Goal: Task Accomplishment & Management: Manage account settings

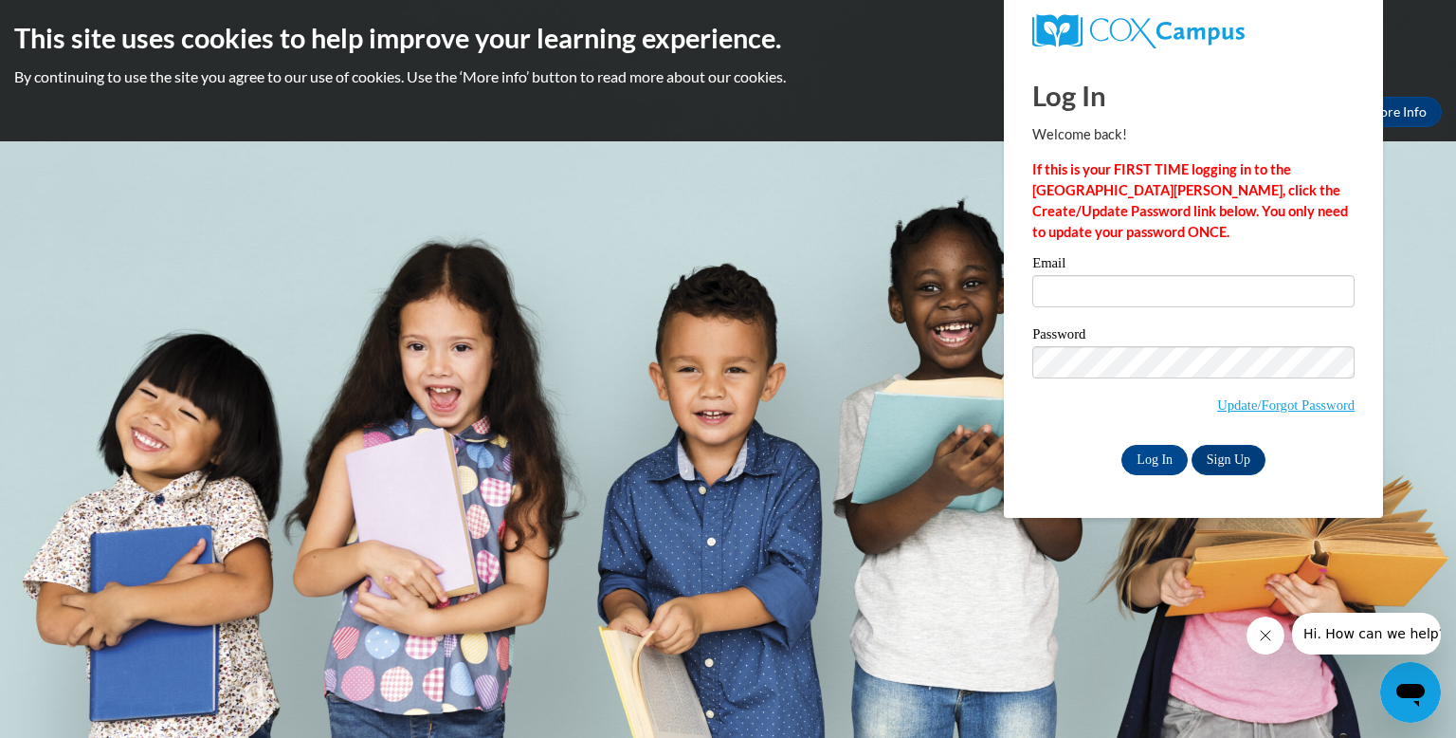
click at [1254, 636] on button "Close message from company" at bounding box center [1266, 635] width 38 height 38
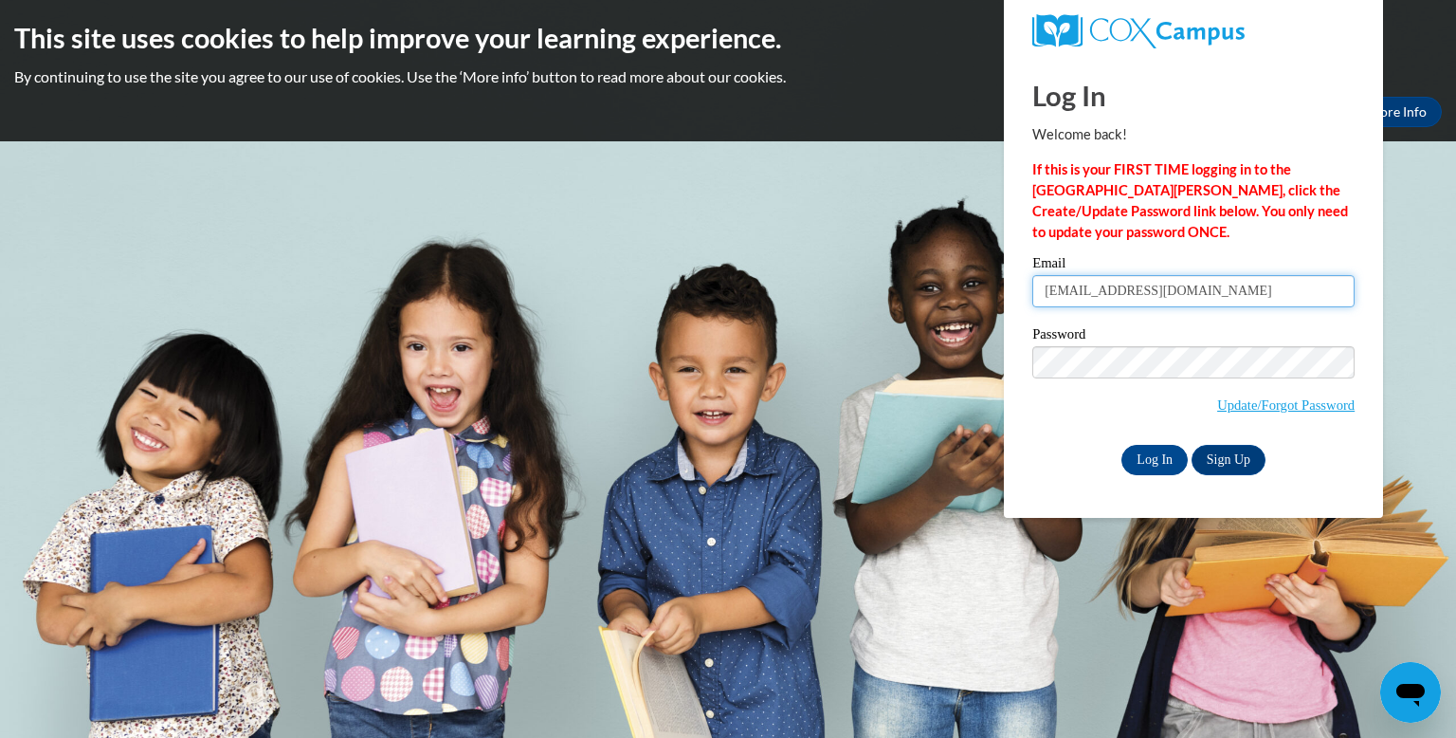
click at [1203, 289] on input "querishadams@yahoo.com" at bounding box center [1194, 291] width 322 height 32
type input "q"
type input "valencia.brown@ywcaatlanta.com"
click at [1150, 465] on input "Log In" at bounding box center [1155, 460] width 66 height 30
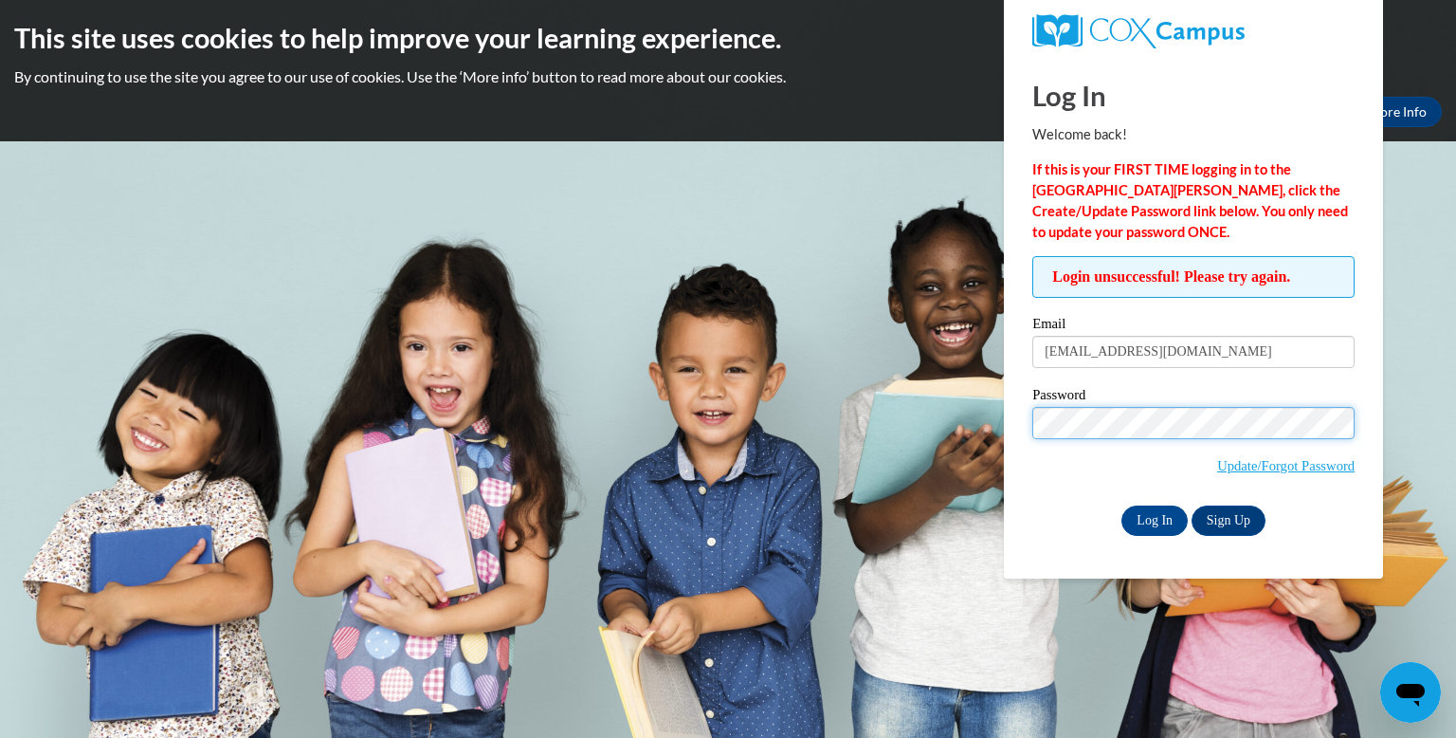
click at [1122, 505] on input "Log In" at bounding box center [1155, 520] width 66 height 30
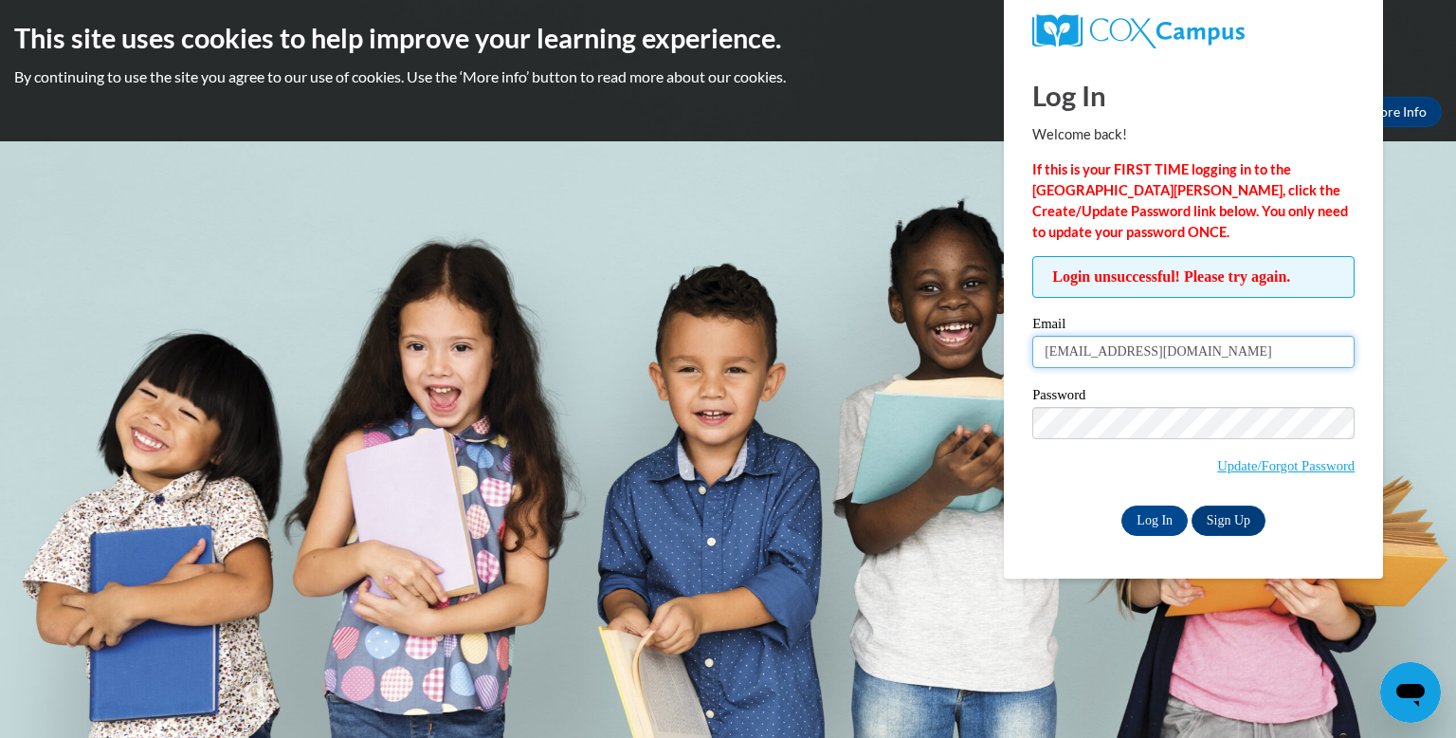
click at [1069, 362] on input "valencia.brown@ywcaatlanta.com" at bounding box center [1194, 352] width 322 height 32
type input "valenciabrown43@gmail.com"
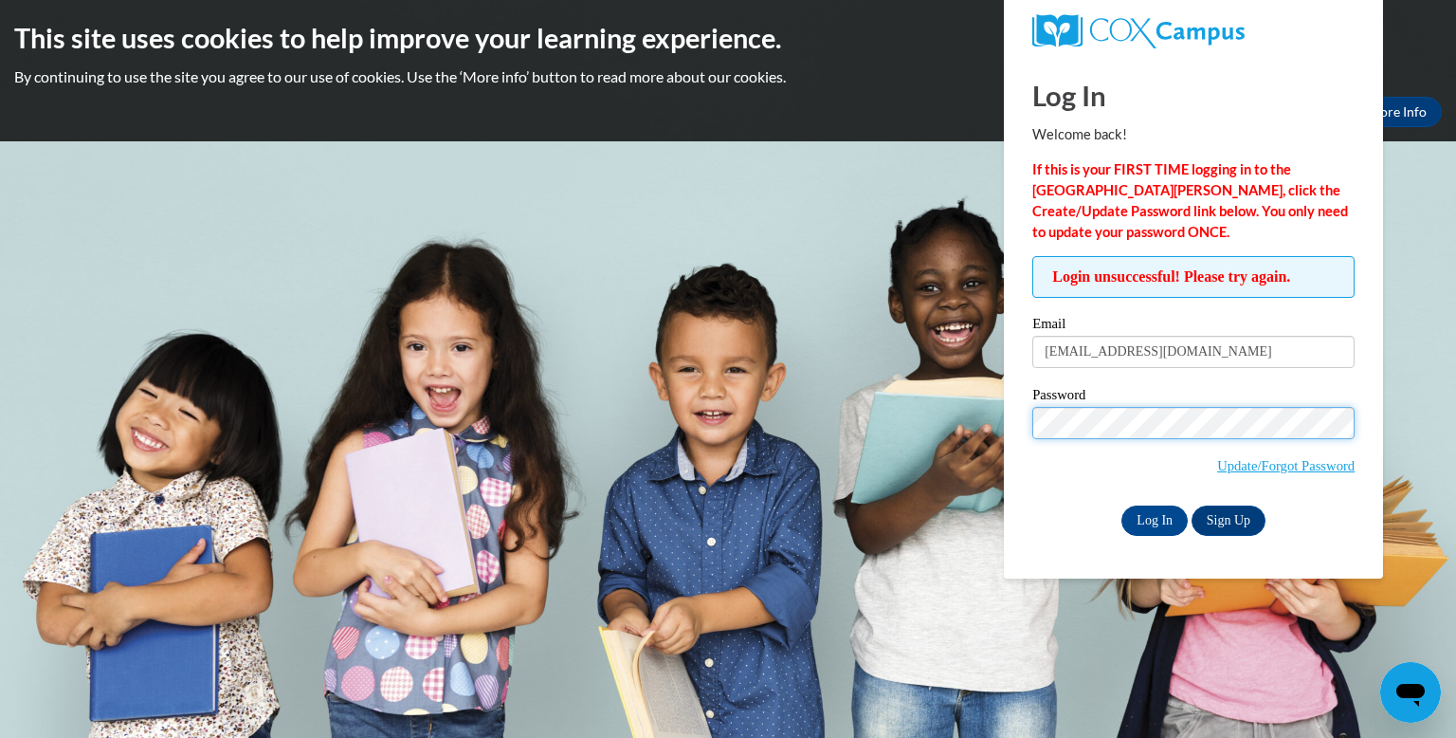
click at [1122, 505] on input "Log In" at bounding box center [1155, 520] width 66 height 30
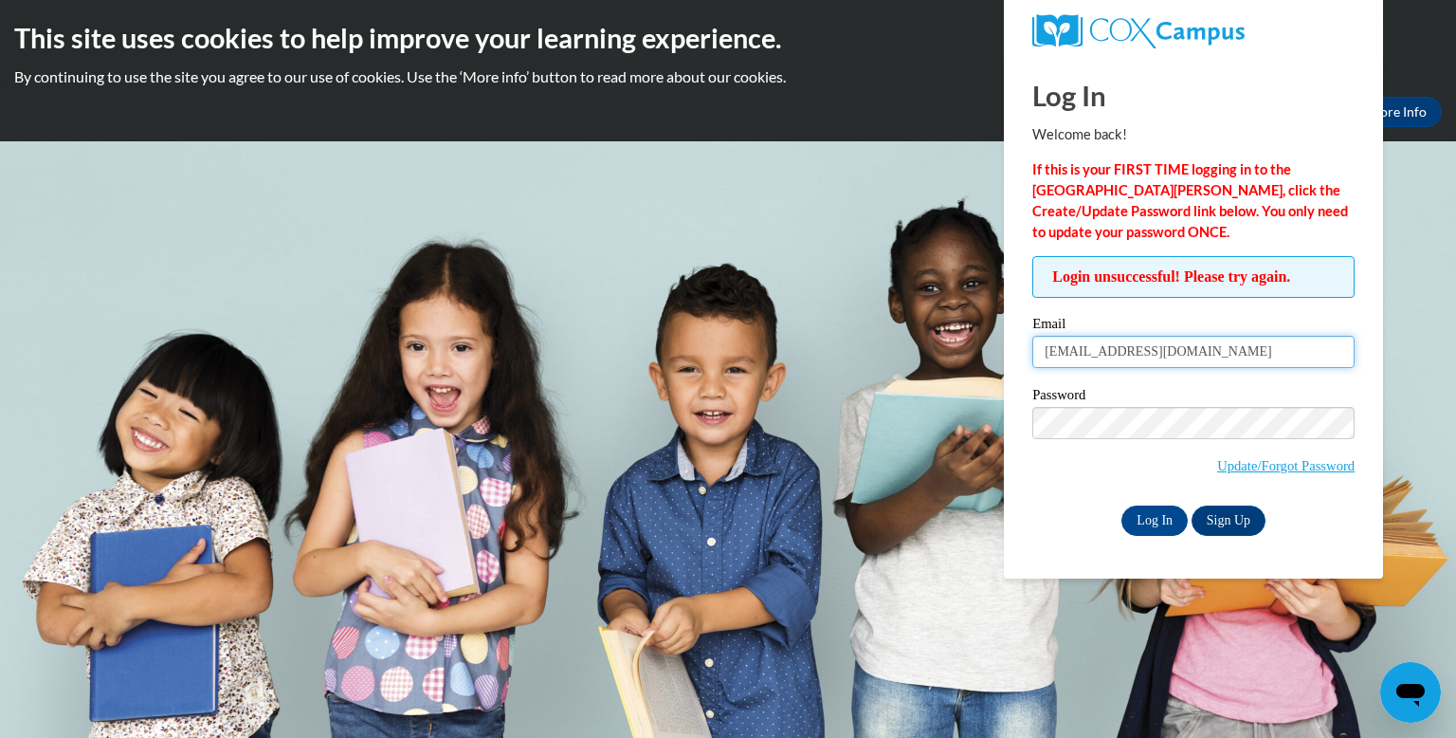
click at [1226, 351] on input "valenciabrown43@gmail.com" at bounding box center [1194, 352] width 322 height 32
type input "valenciab"
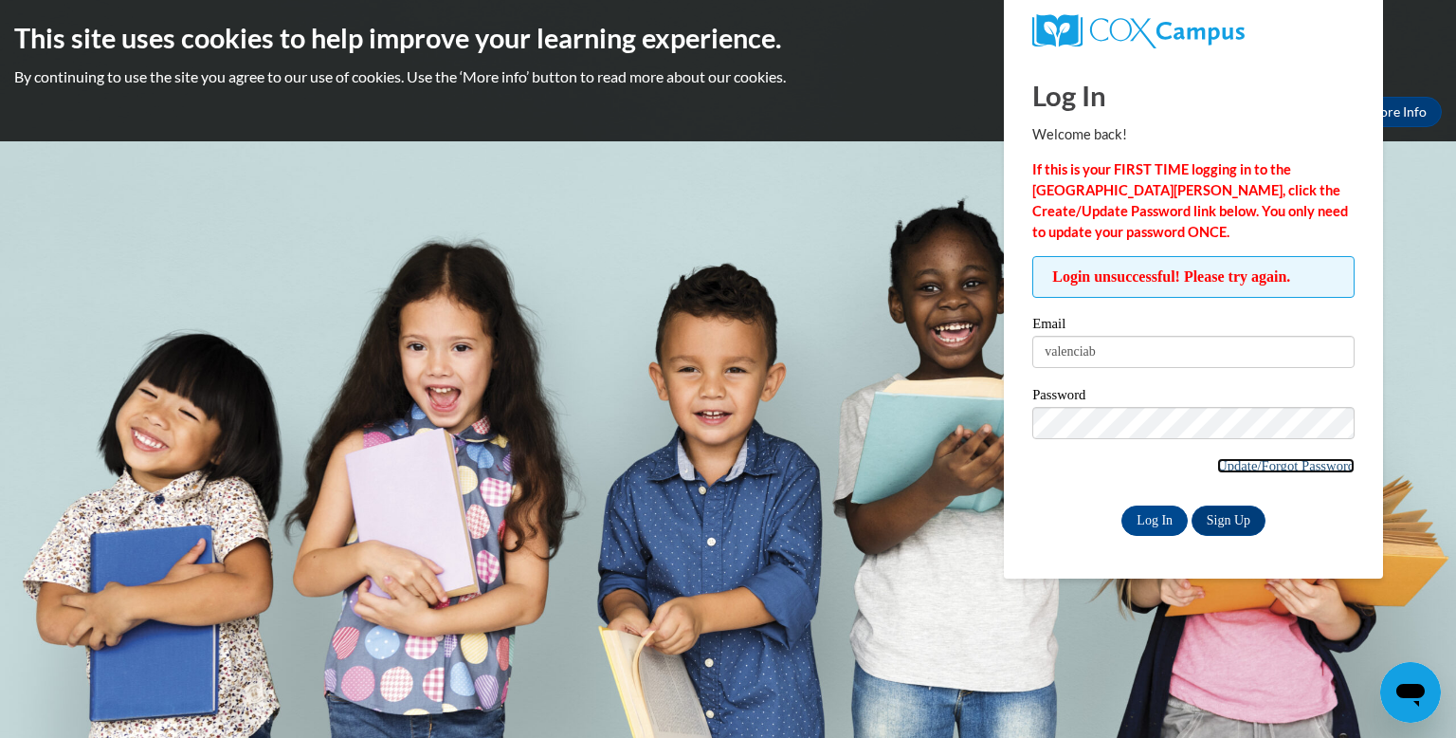
click at [1280, 472] on link "Update/Forgot Password" at bounding box center [1285, 465] width 137 height 15
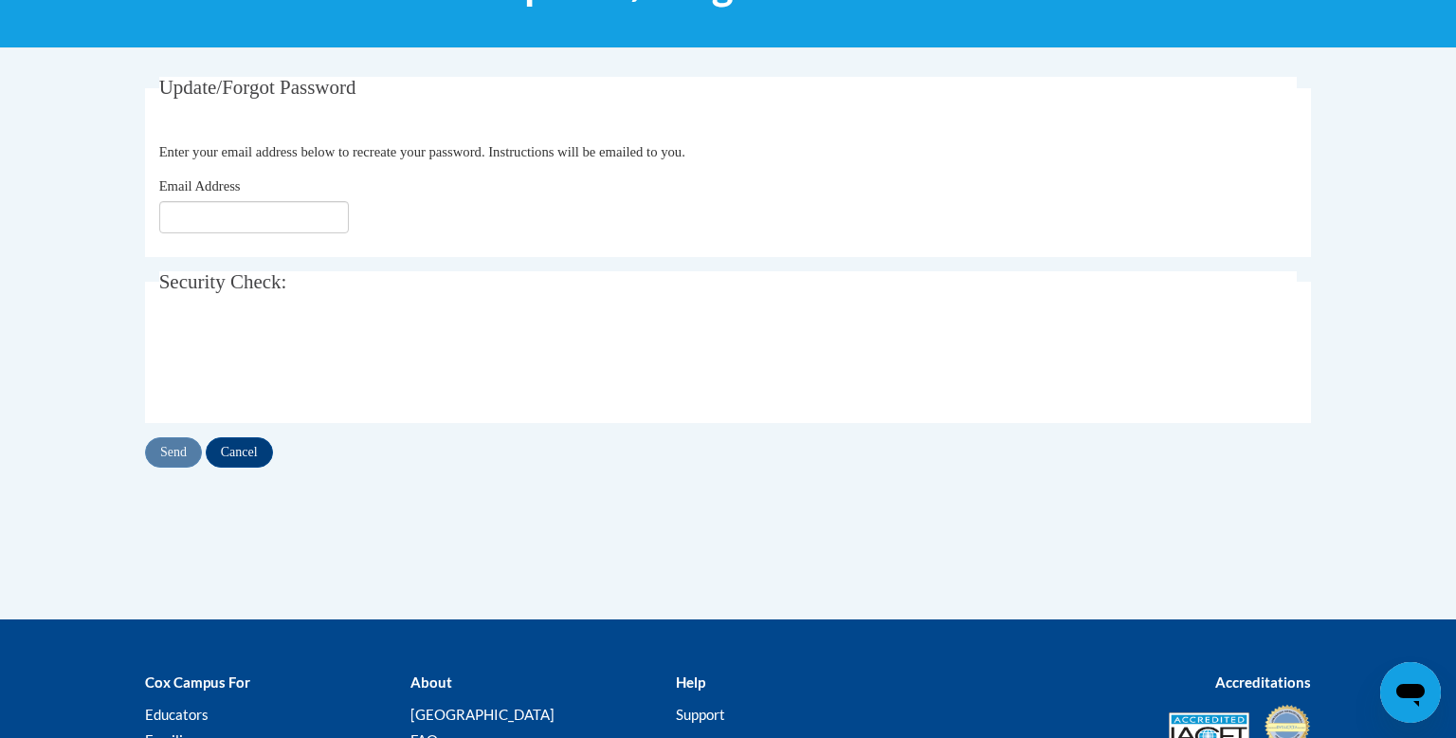
scroll to position [304, 0]
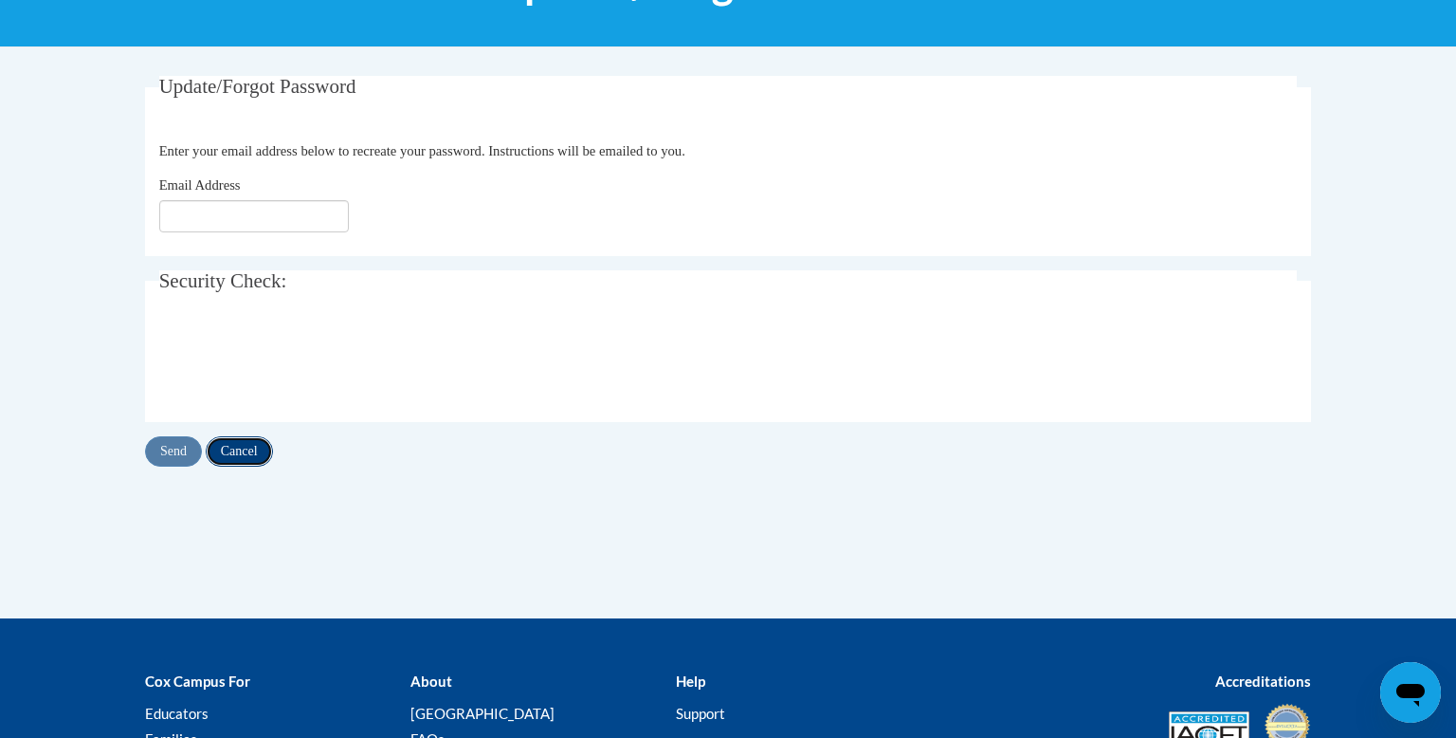
click at [247, 459] on input "Cancel" at bounding box center [239, 451] width 67 height 30
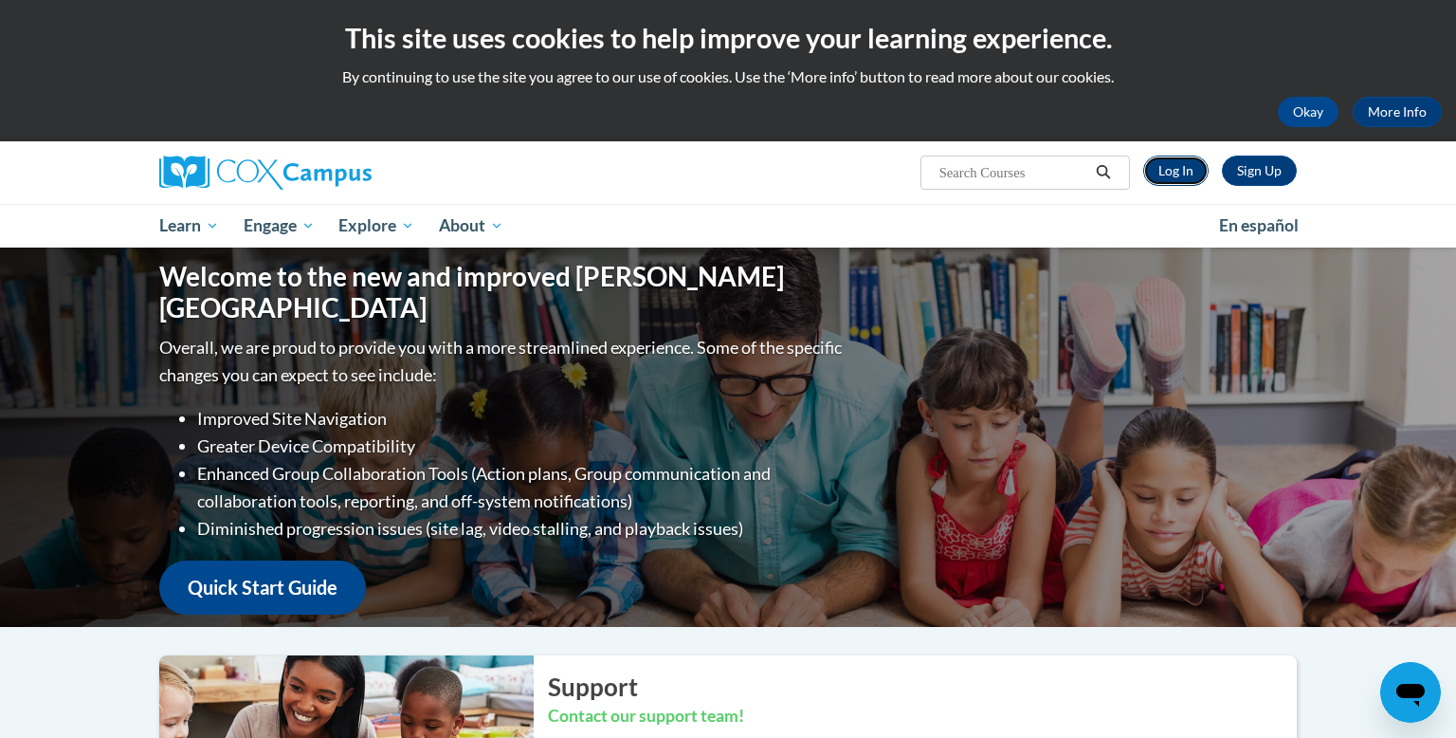
click at [1174, 174] on link "Log In" at bounding box center [1175, 171] width 65 height 30
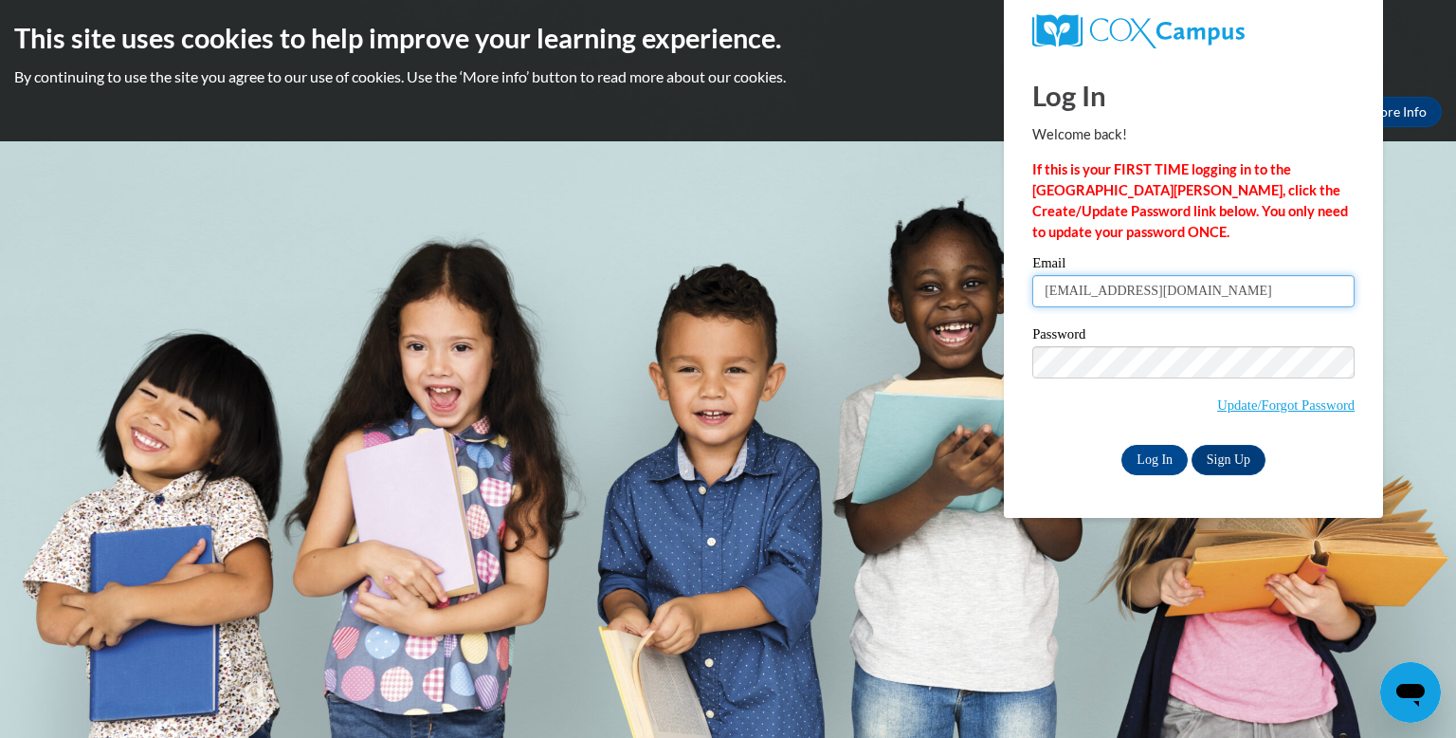
click at [1208, 285] on input "querishadams@yahoo.com" at bounding box center [1194, 291] width 322 height 32
type input "[EMAIL_ADDRESS][DOMAIN_NAME]"
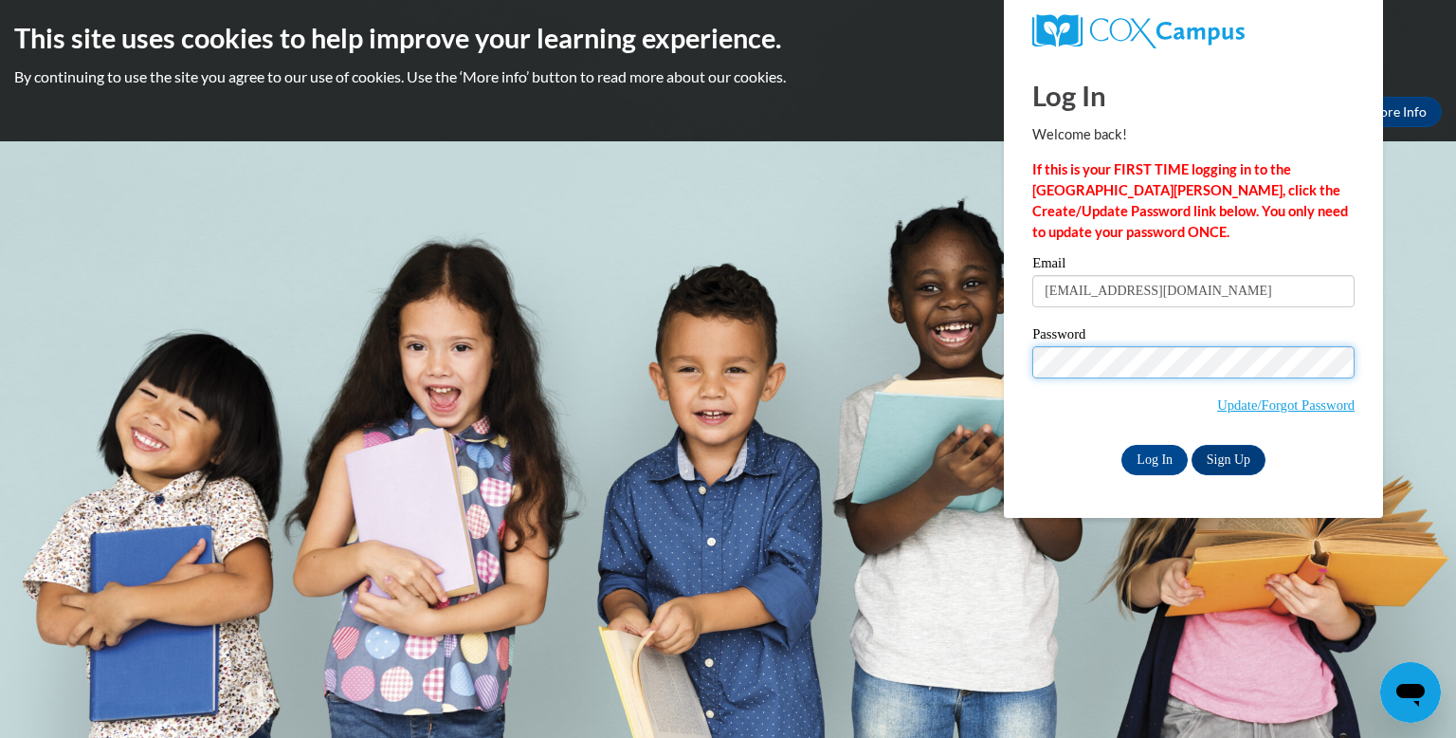
click at [1122, 445] on input "Log In" at bounding box center [1155, 460] width 66 height 30
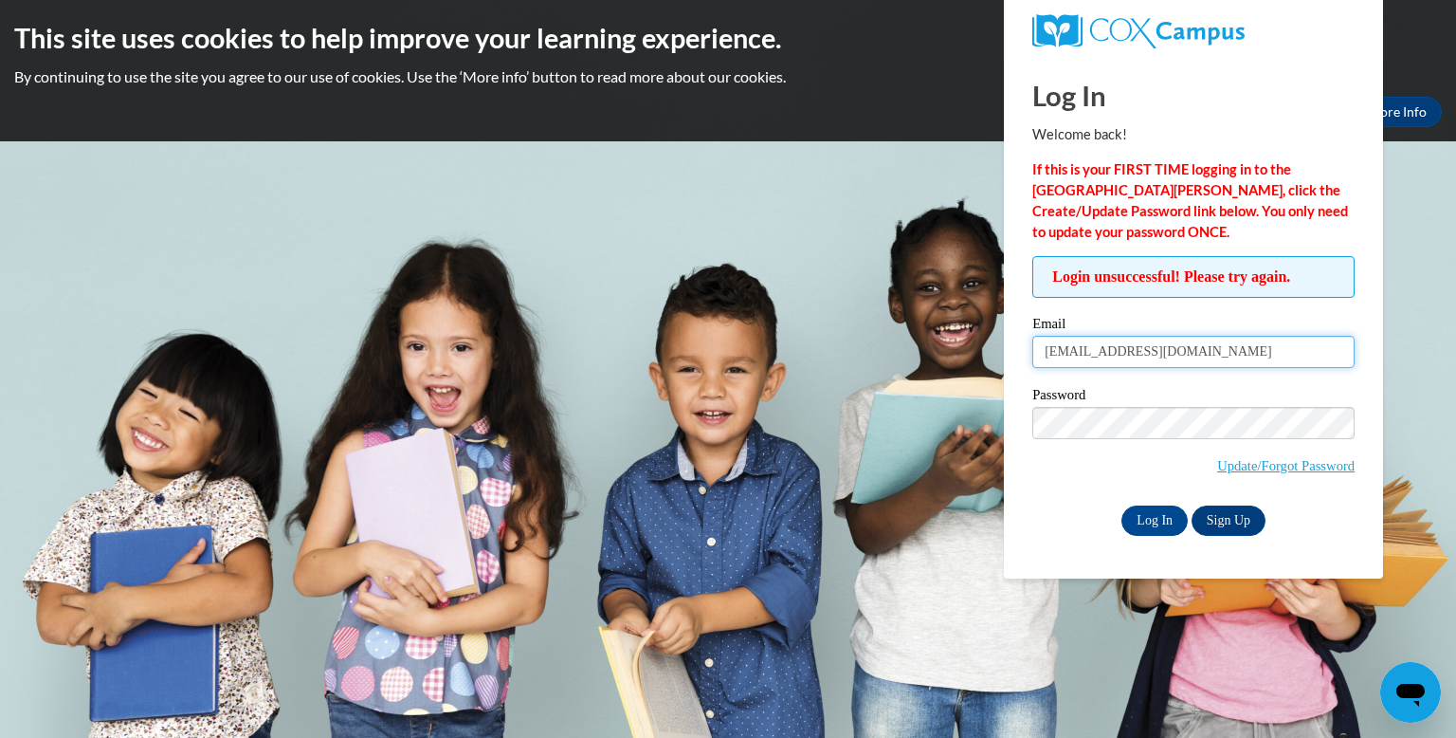
click at [1201, 351] on input "[EMAIL_ADDRESS][DOMAIN_NAME]" at bounding box center [1194, 352] width 322 height 32
type input "v"
